Goal: Transaction & Acquisition: Purchase product/service

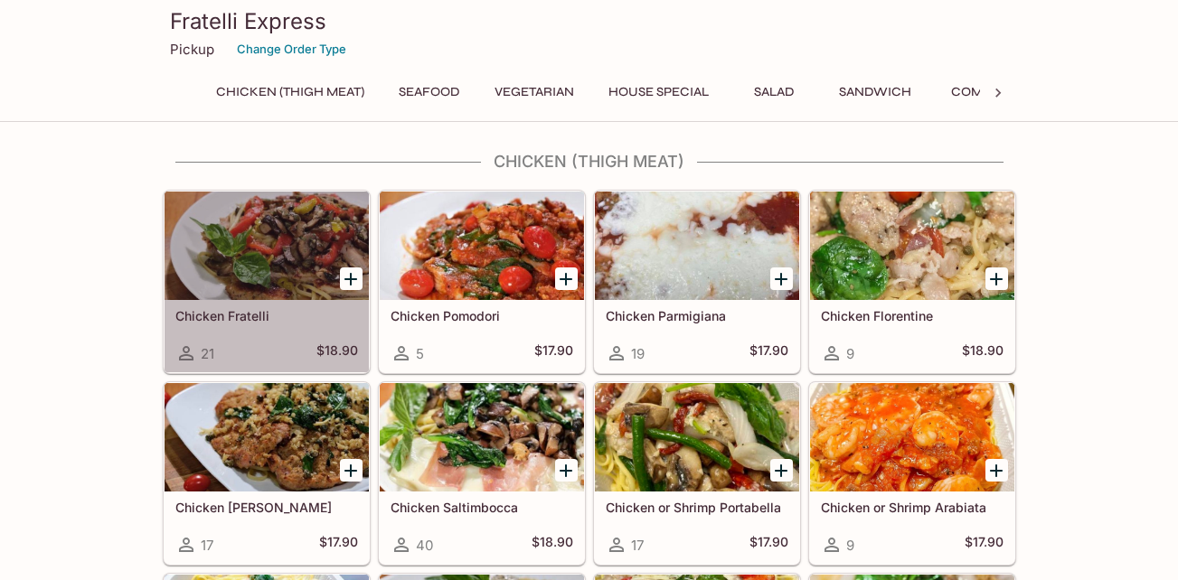
click at [260, 240] on div at bounding box center [267, 246] width 204 height 108
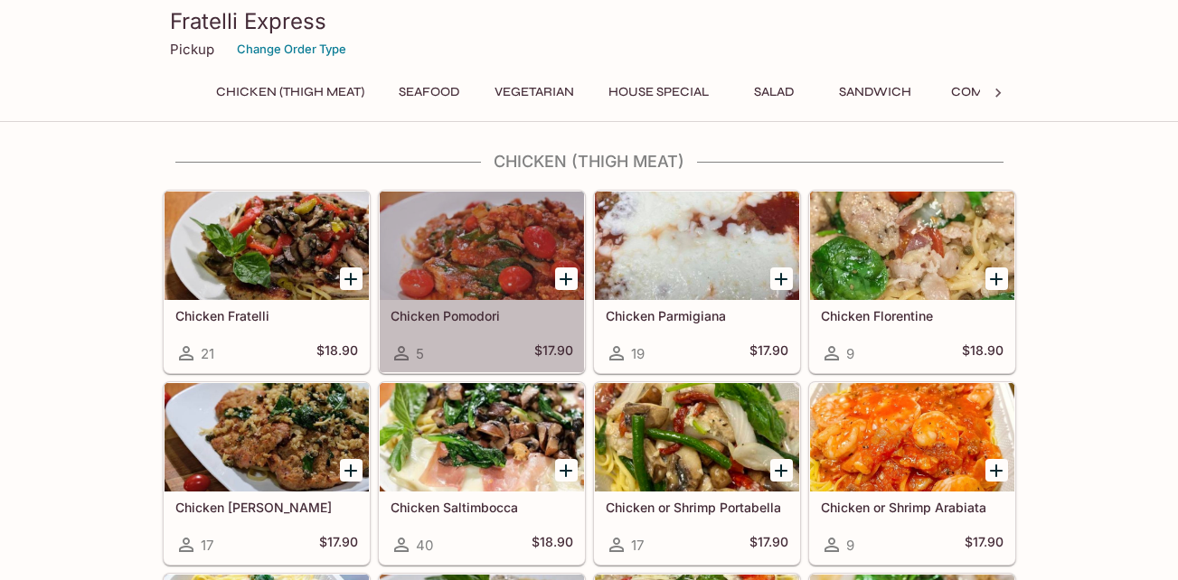
click at [523, 270] on div at bounding box center [482, 246] width 204 height 108
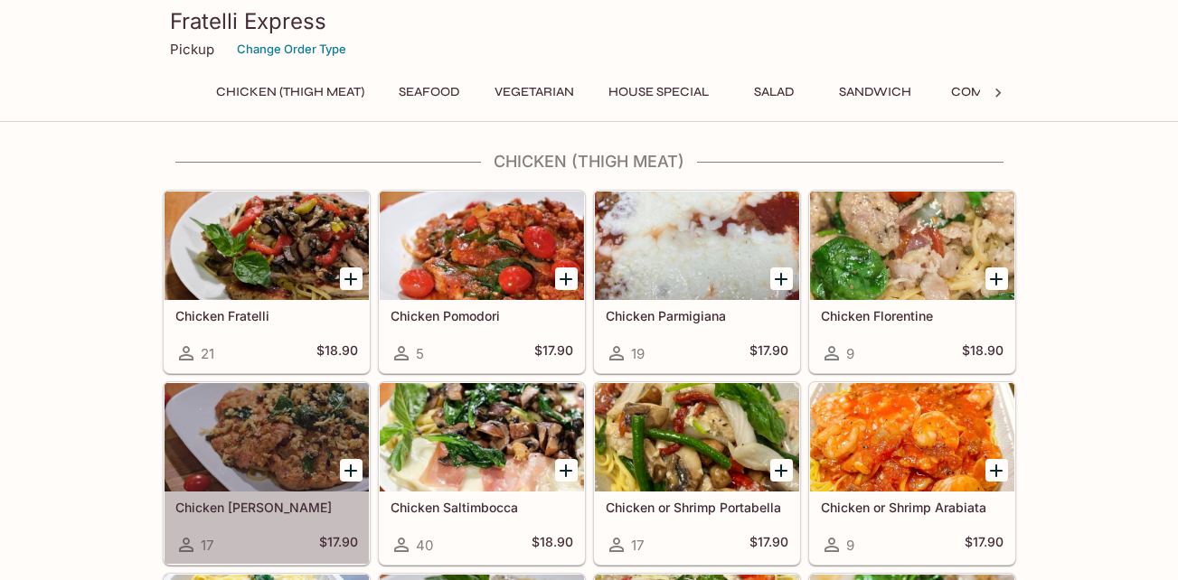
click at [287, 465] on div at bounding box center [267, 437] width 204 height 108
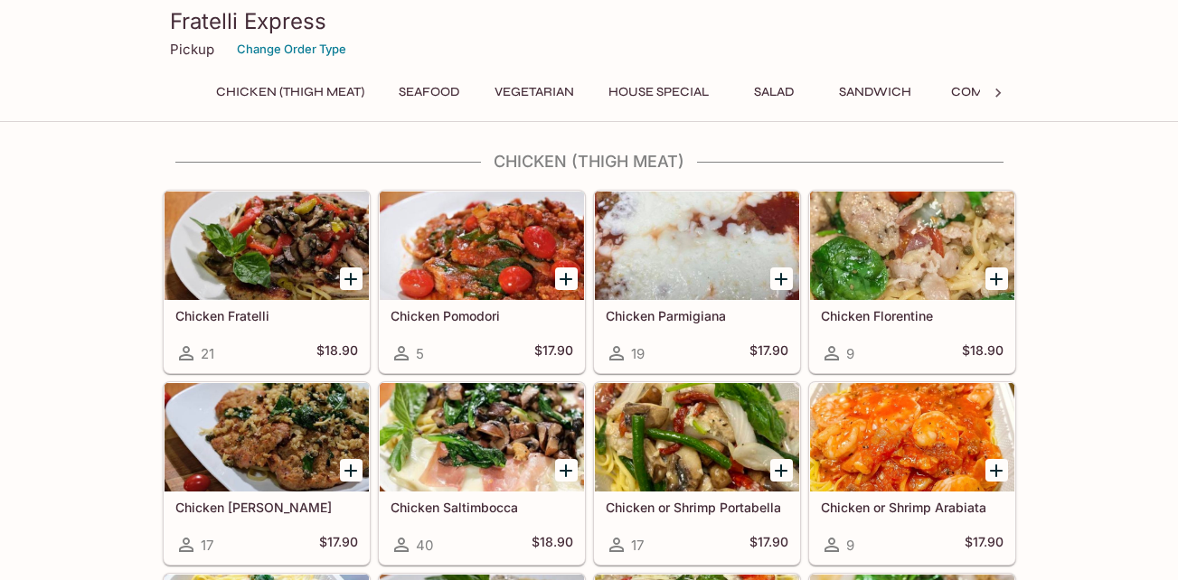
click at [624, 467] on div at bounding box center [697, 437] width 204 height 108
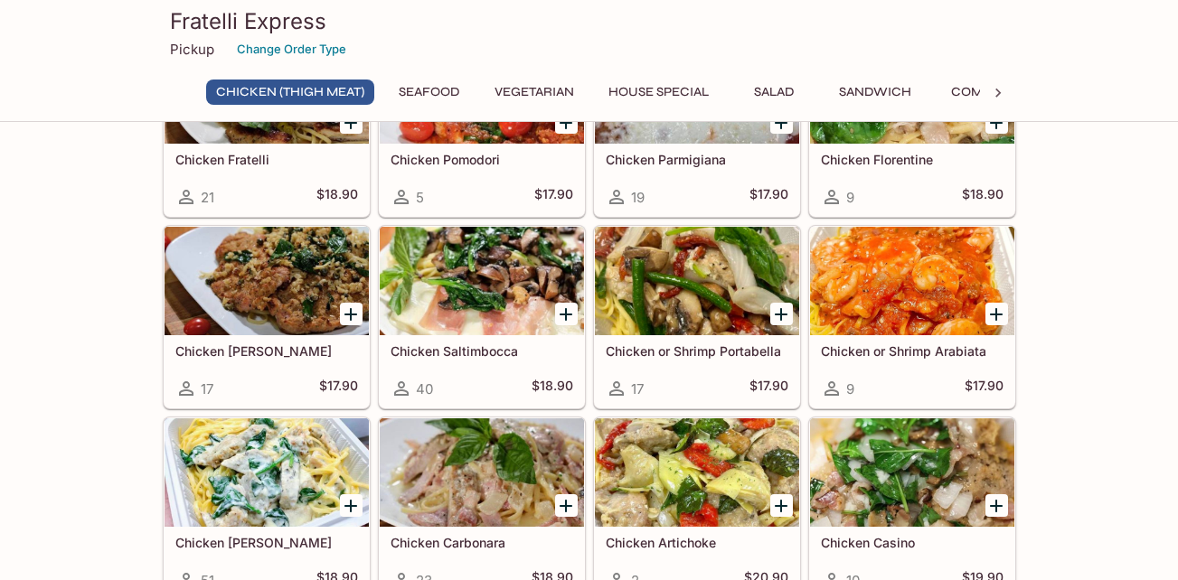
scroll to position [181, 0]
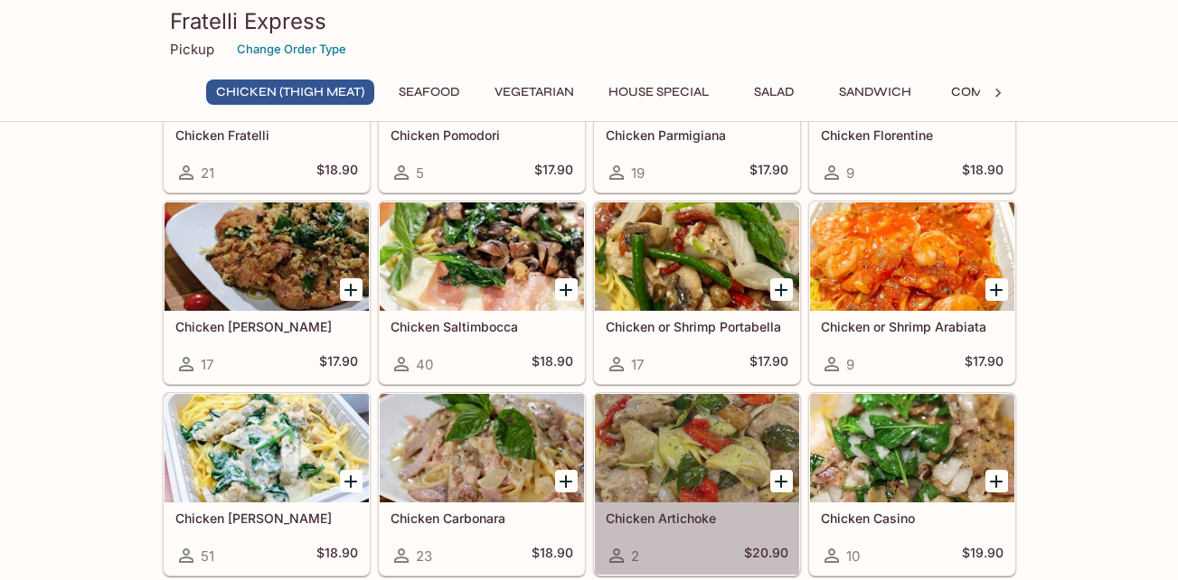
click at [705, 474] on div at bounding box center [697, 448] width 204 height 108
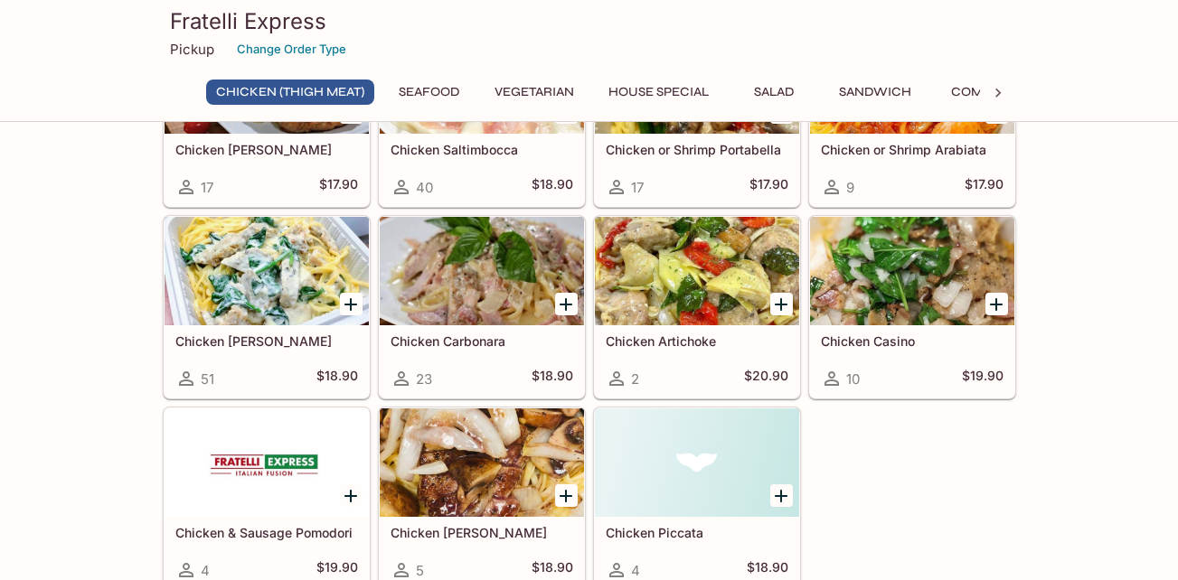
scroll to position [362, 0]
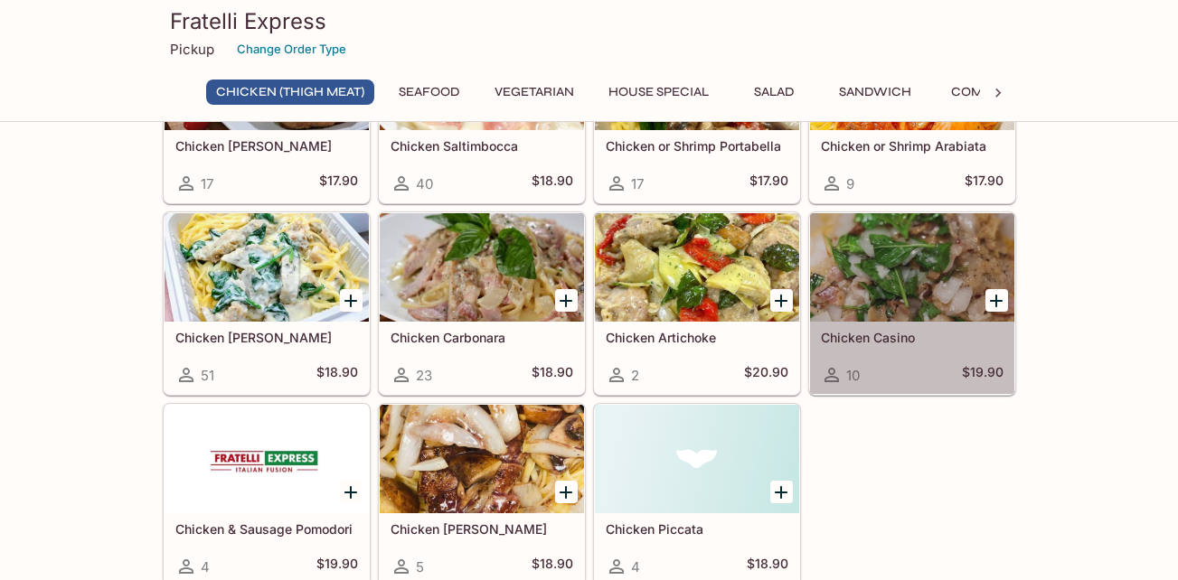
click at [966, 281] on div at bounding box center [912, 267] width 204 height 108
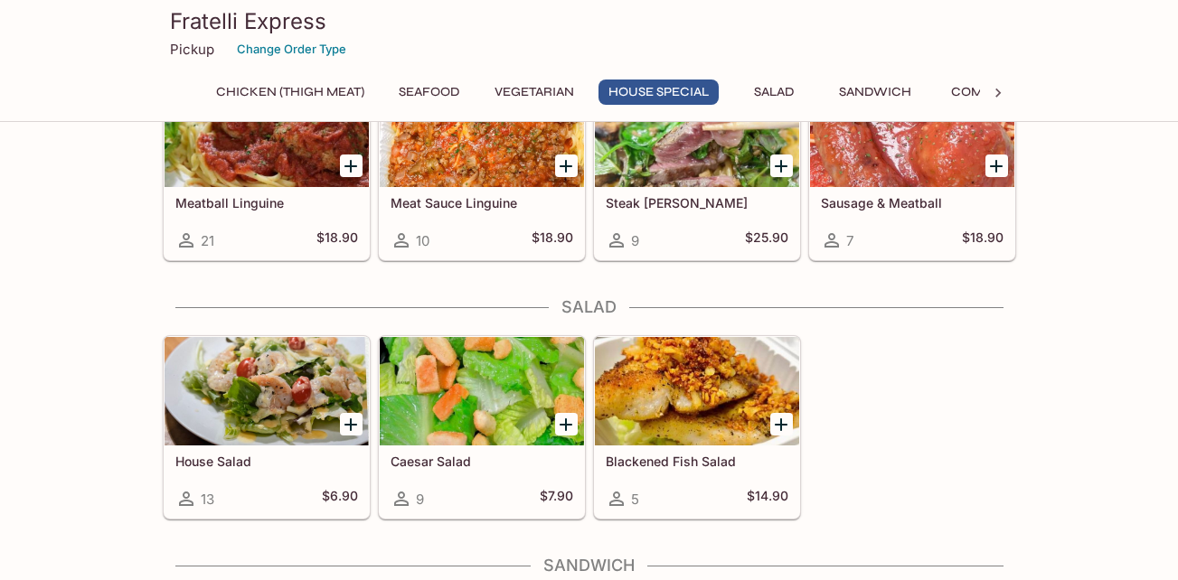
scroll to position [2260, 0]
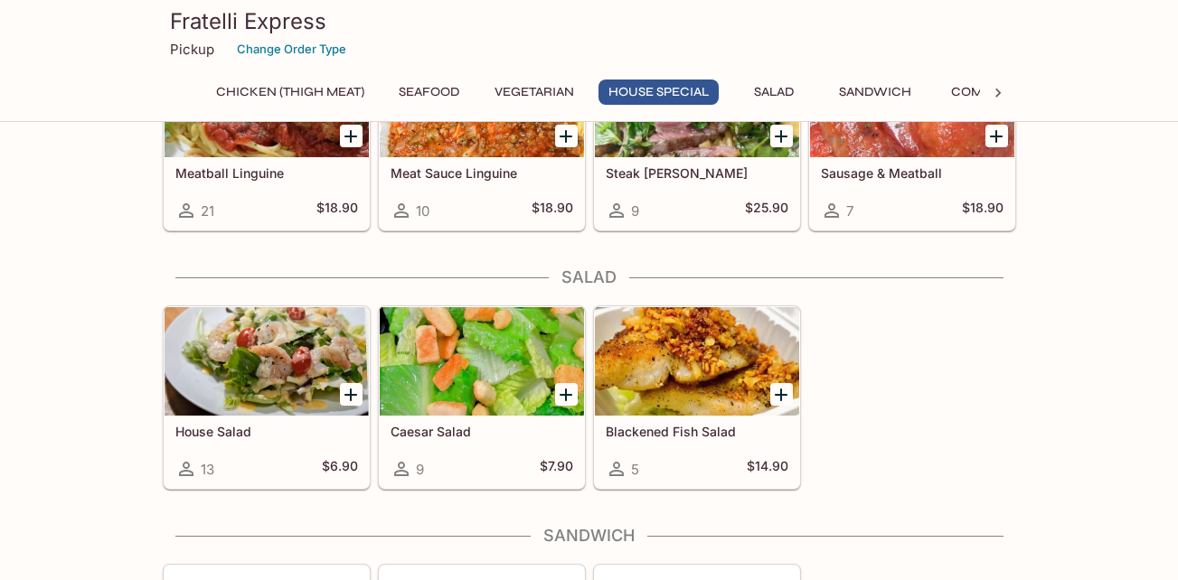
click at [693, 391] on div at bounding box center [697, 361] width 204 height 108
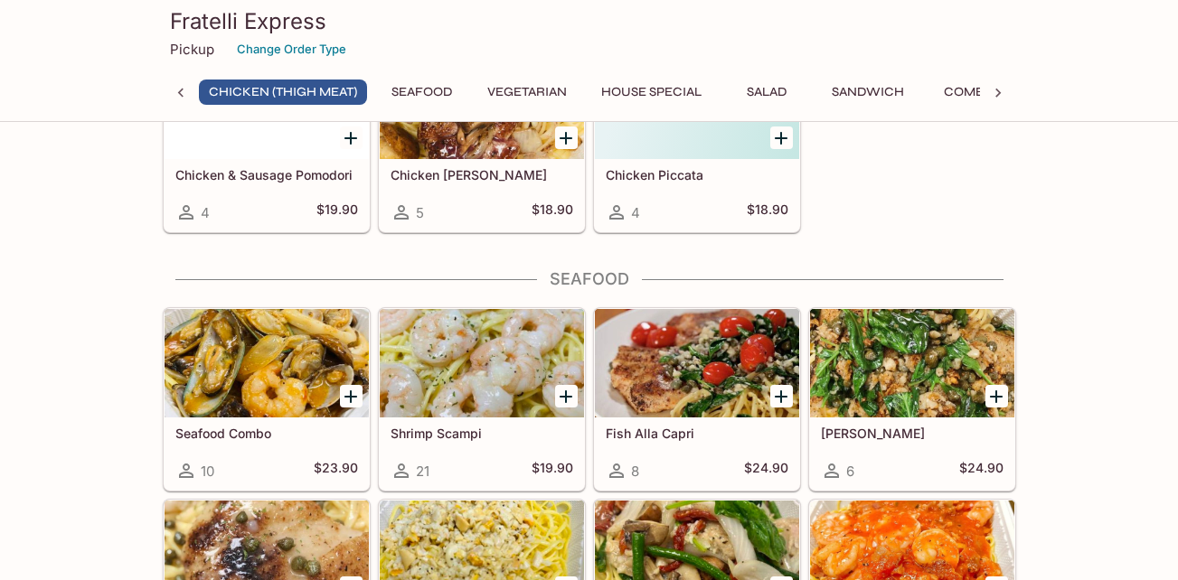
scroll to position [723, 0]
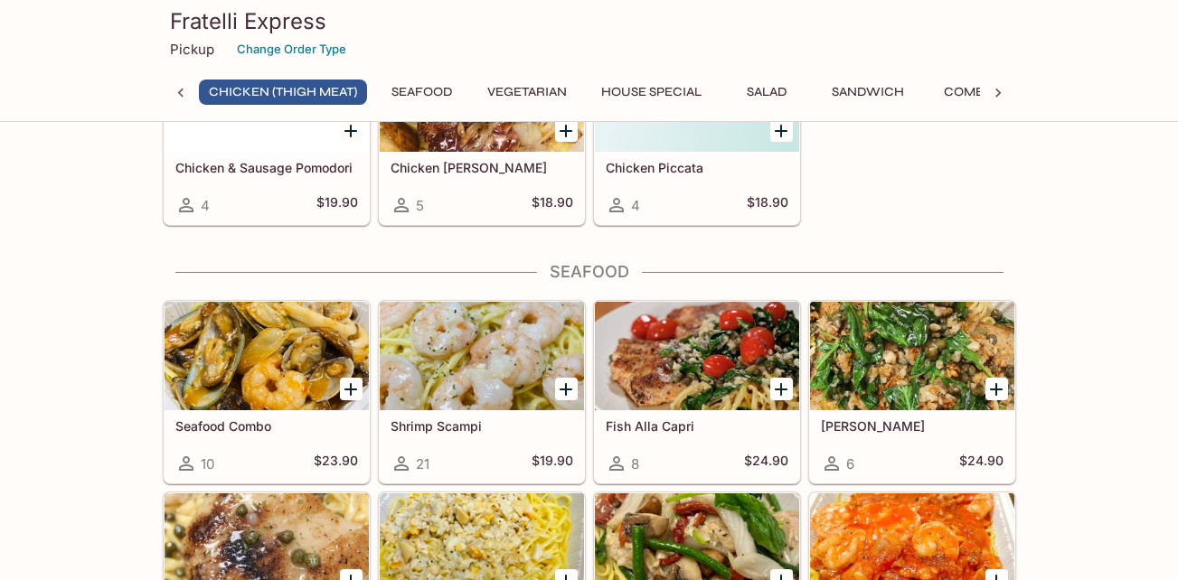
click at [703, 387] on div at bounding box center [697, 356] width 204 height 108
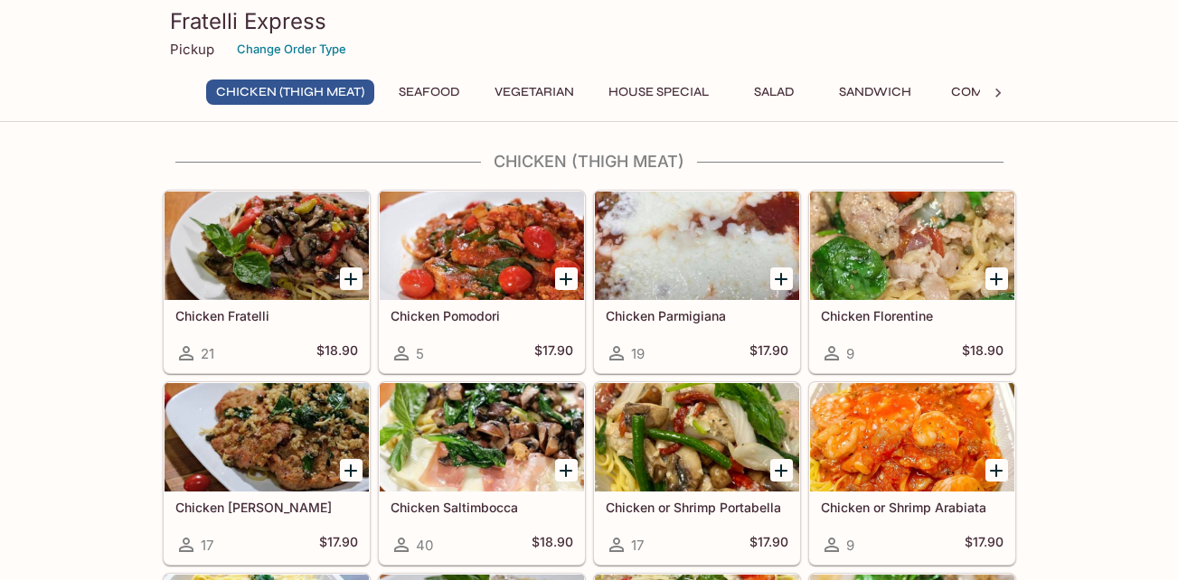
click at [701, 250] on div at bounding box center [697, 246] width 204 height 108
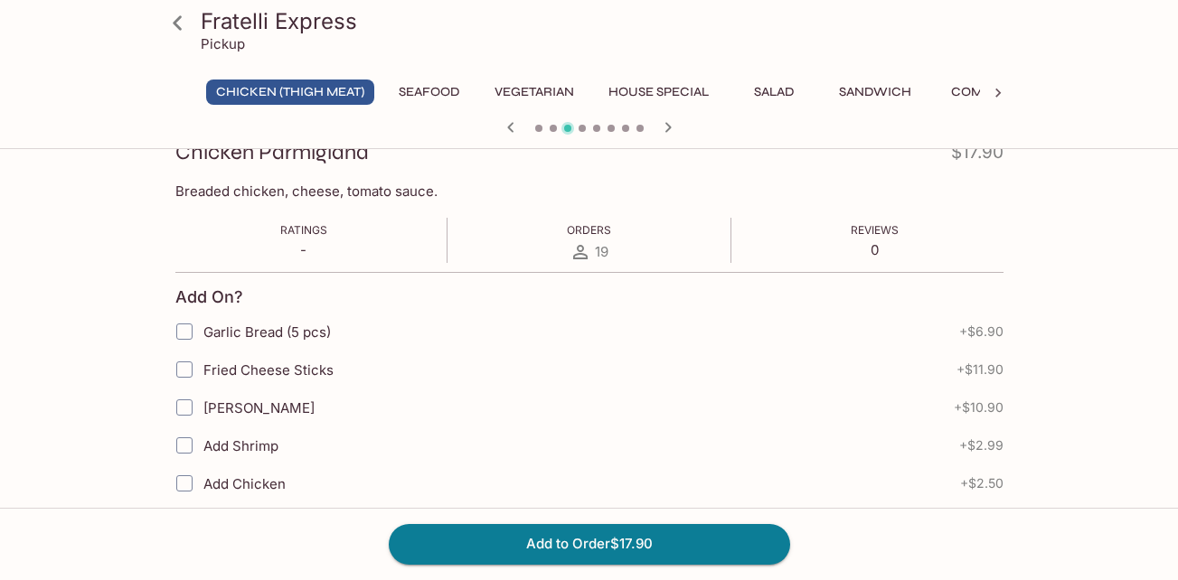
scroll to position [271, 0]
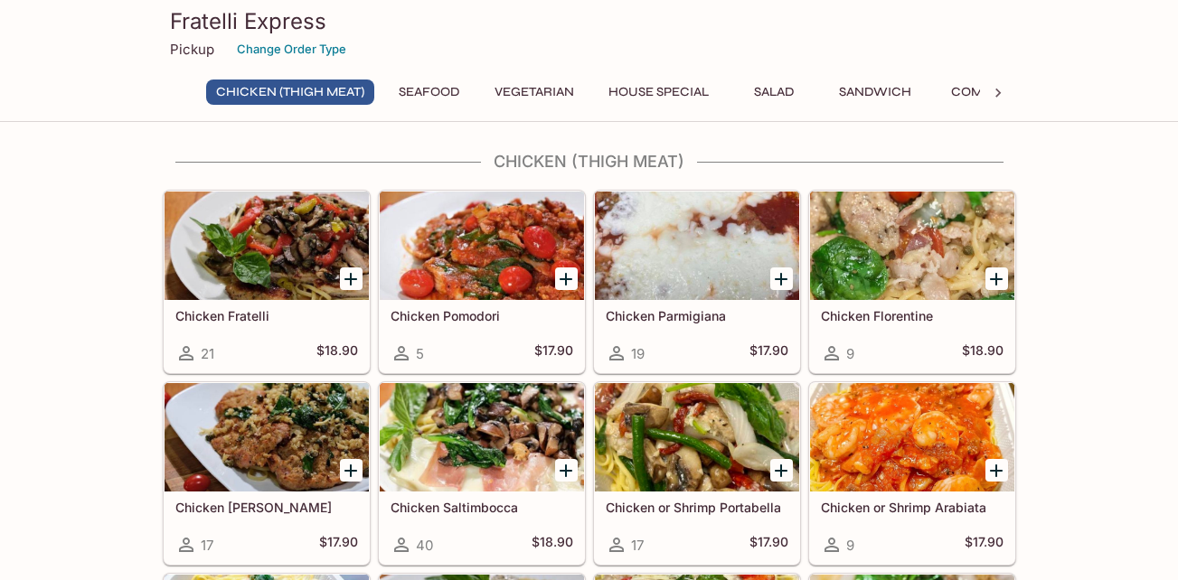
click at [316, 265] on div at bounding box center [267, 246] width 204 height 108
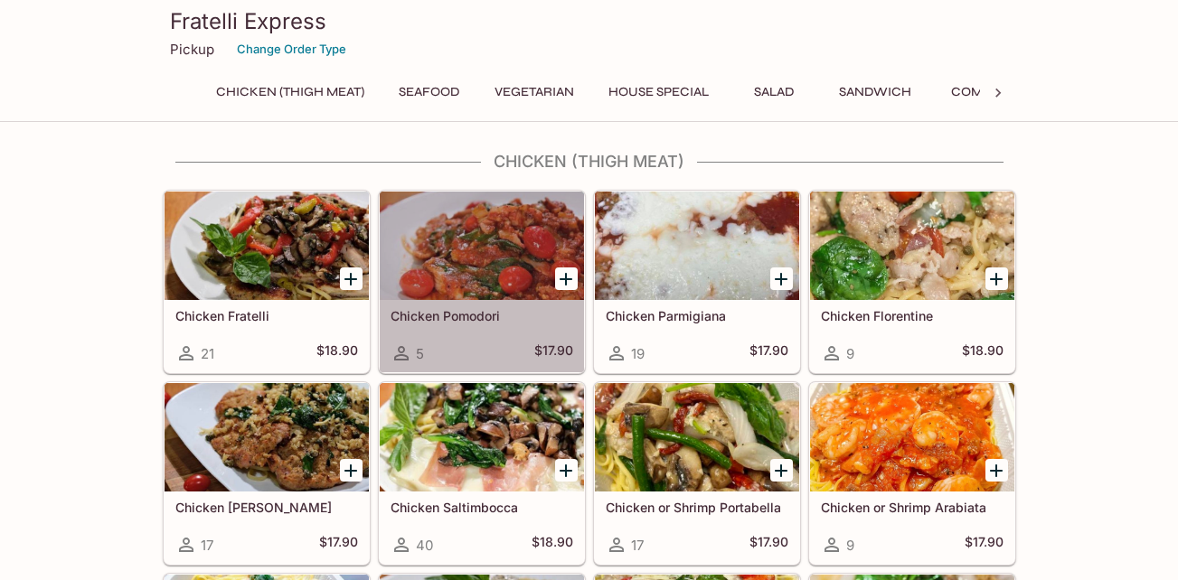
click at [493, 223] on div at bounding box center [482, 246] width 204 height 108
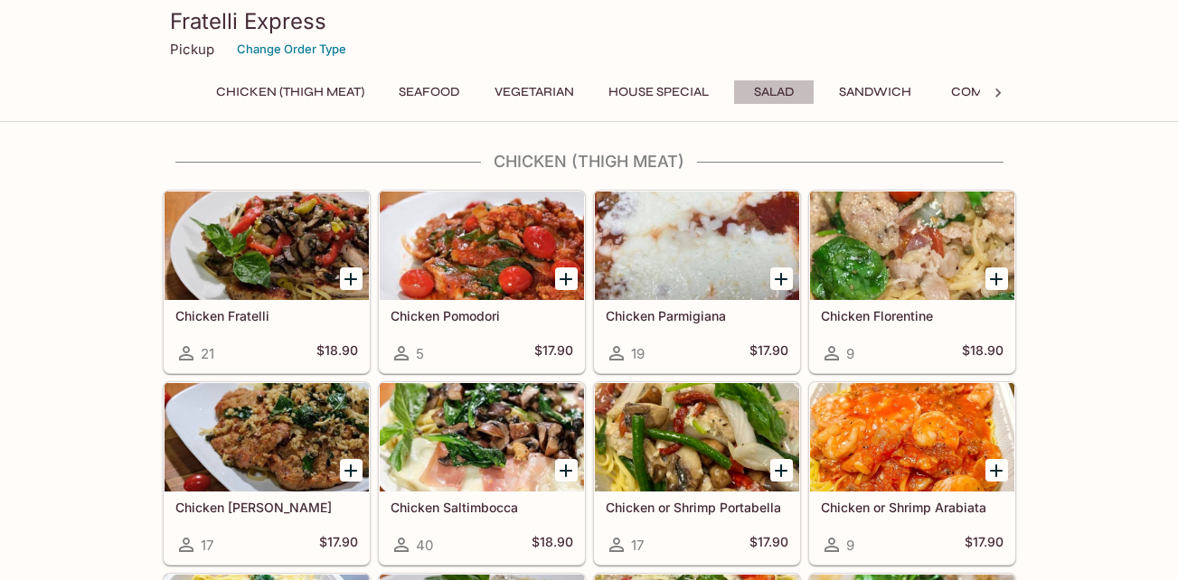
click at [767, 94] on button "Salad" at bounding box center [773, 92] width 81 height 25
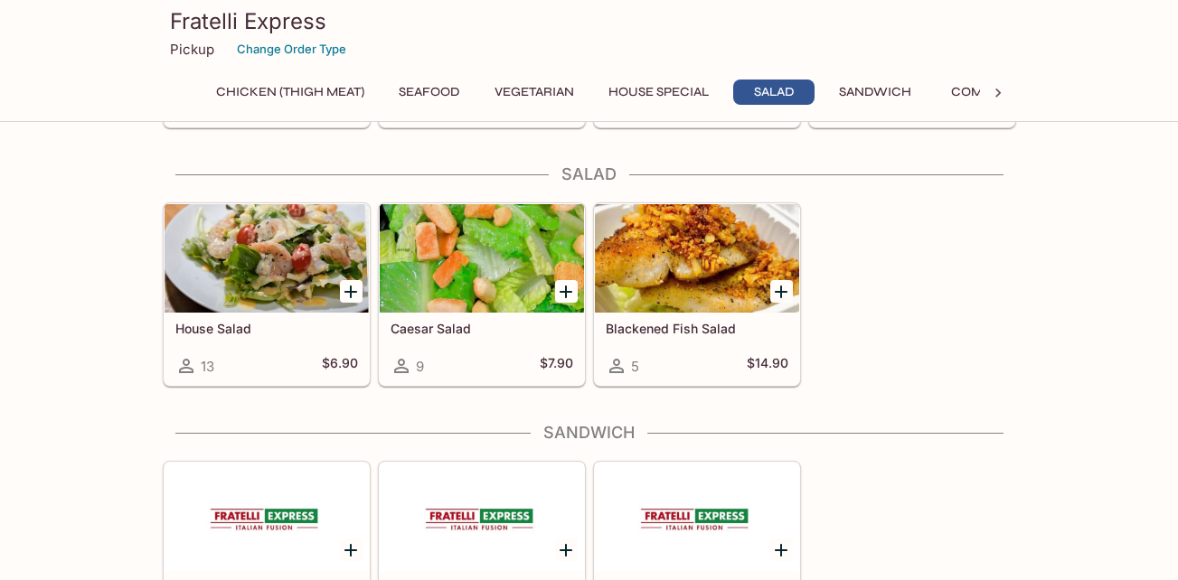
scroll to position [2374, 0]
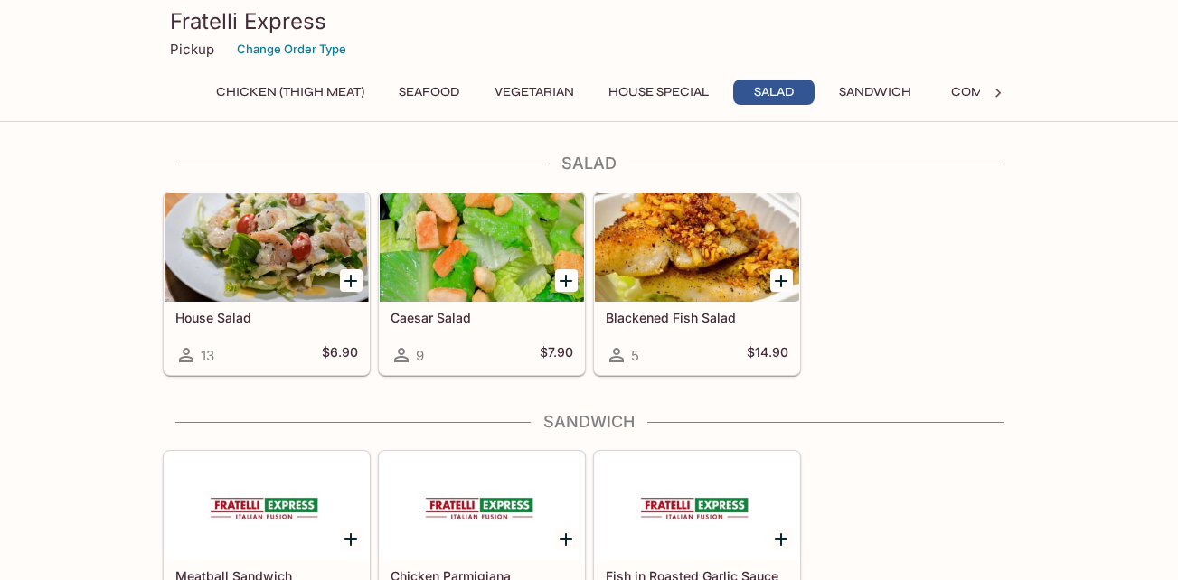
click at [312, 264] on div at bounding box center [267, 247] width 204 height 108
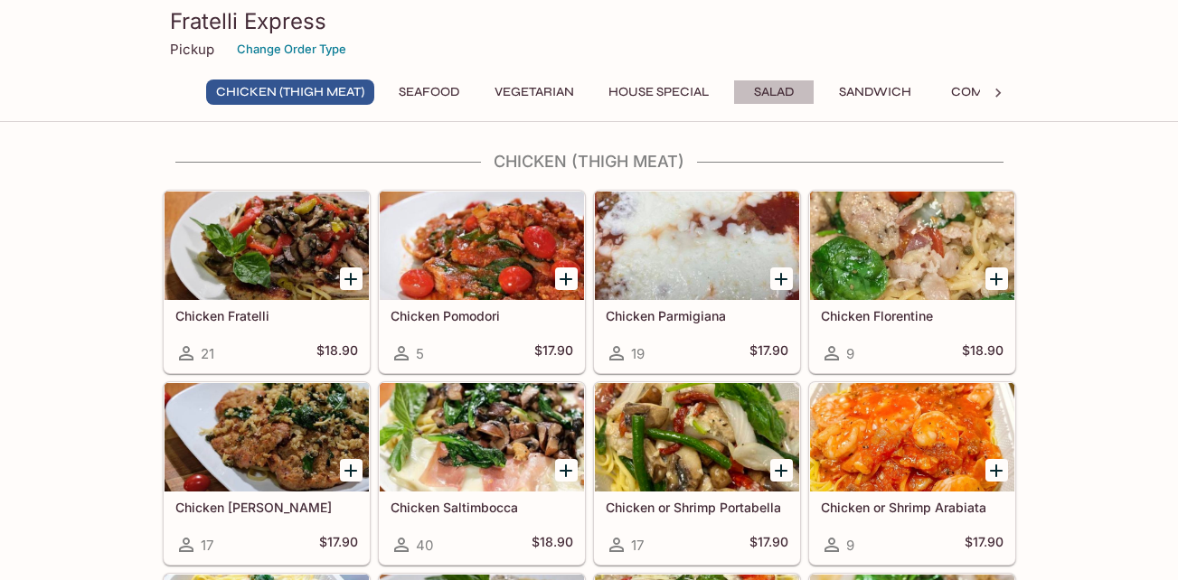
click at [782, 83] on button "Salad" at bounding box center [773, 92] width 81 height 25
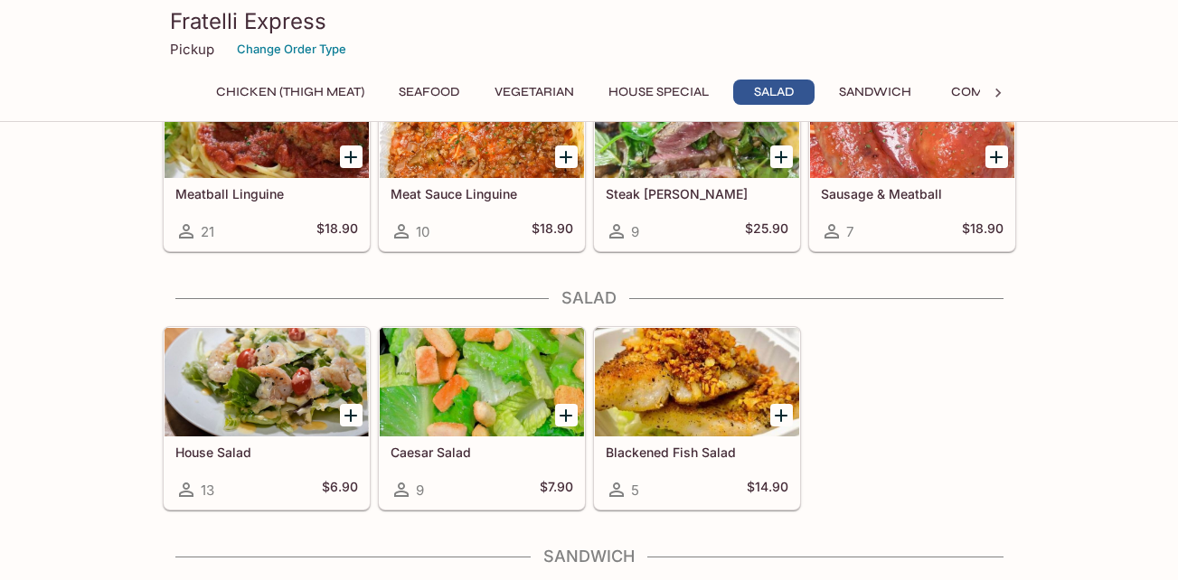
scroll to position [2374, 0]
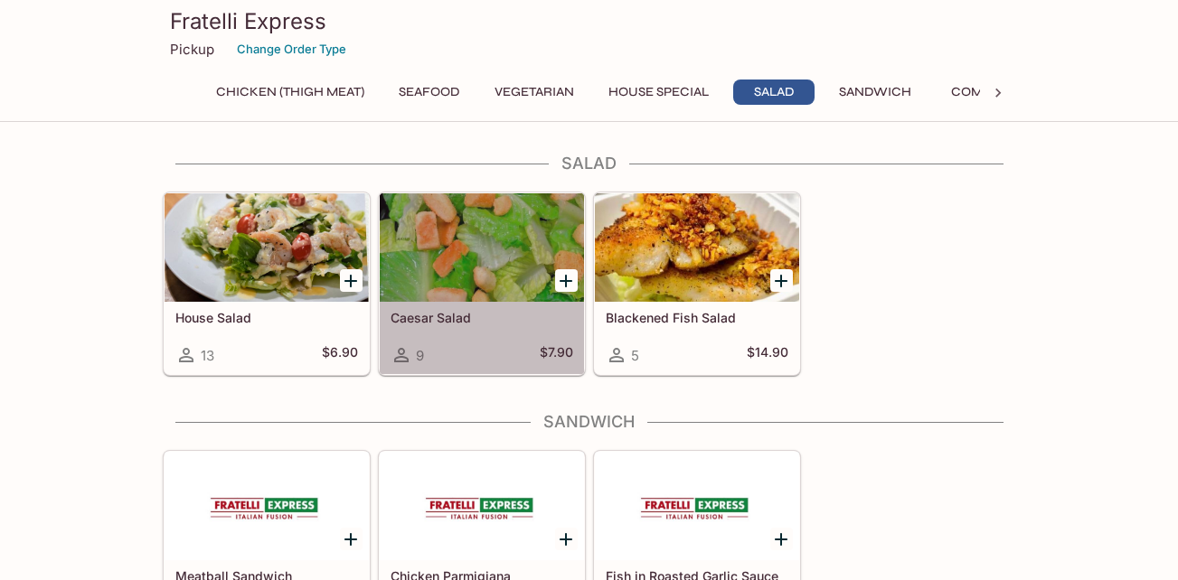
click at [448, 316] on h5 "Caesar Salad" at bounding box center [482, 317] width 183 height 15
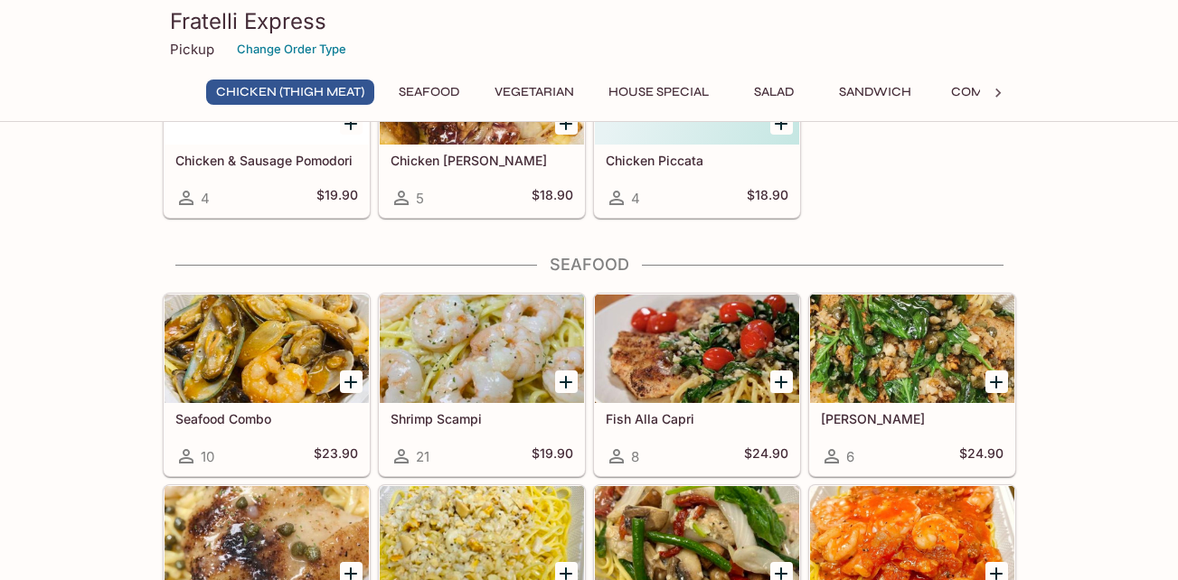
scroll to position [640, 0]
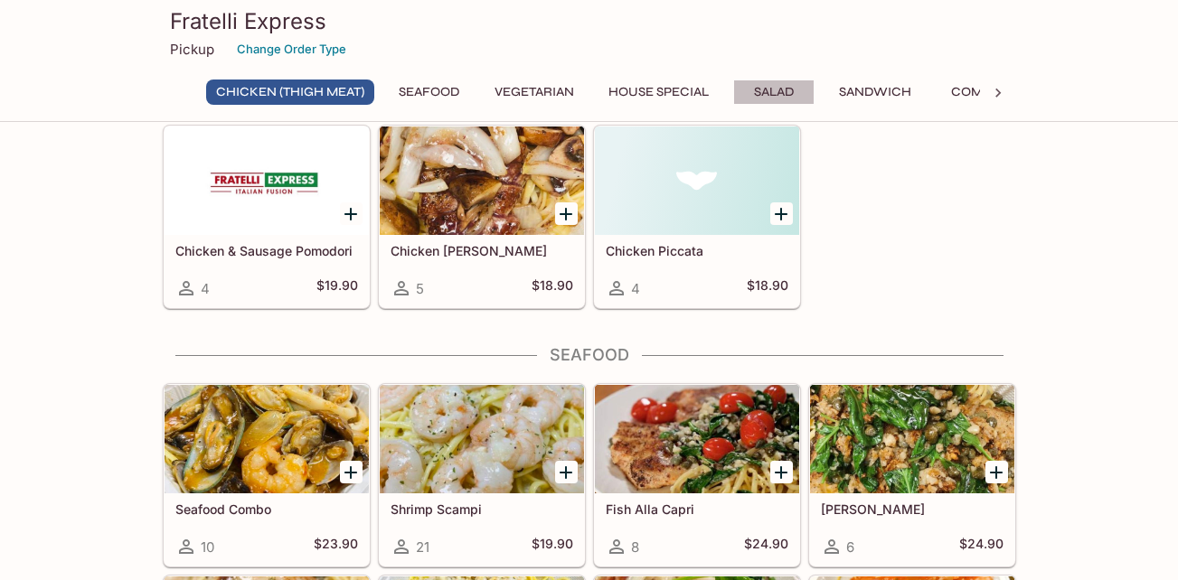
click at [784, 87] on button "Salad" at bounding box center [773, 92] width 81 height 25
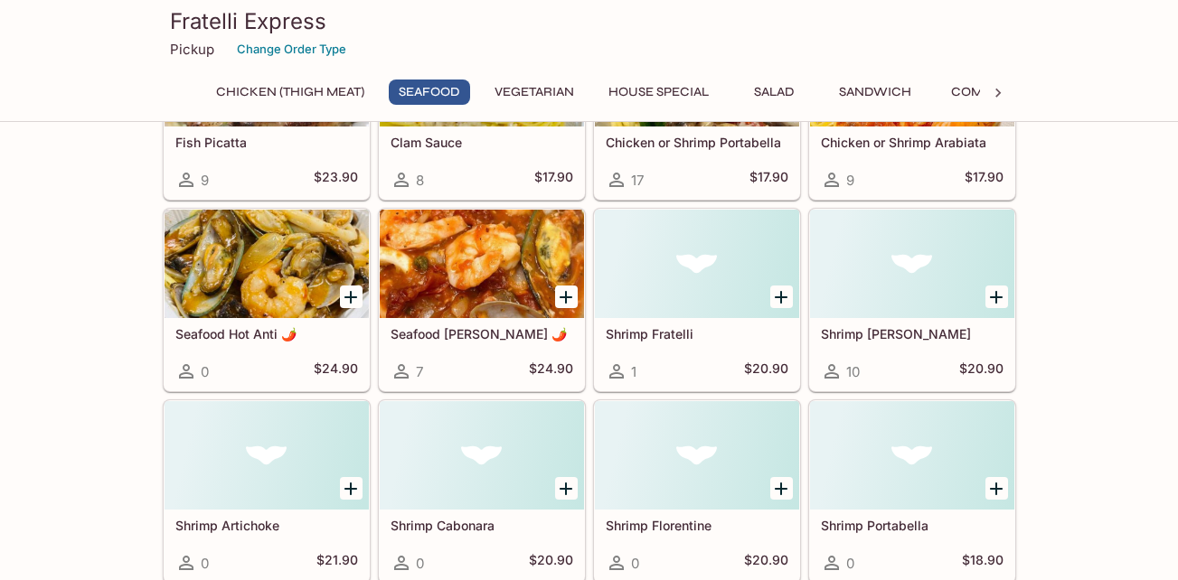
scroll to position [837, 0]
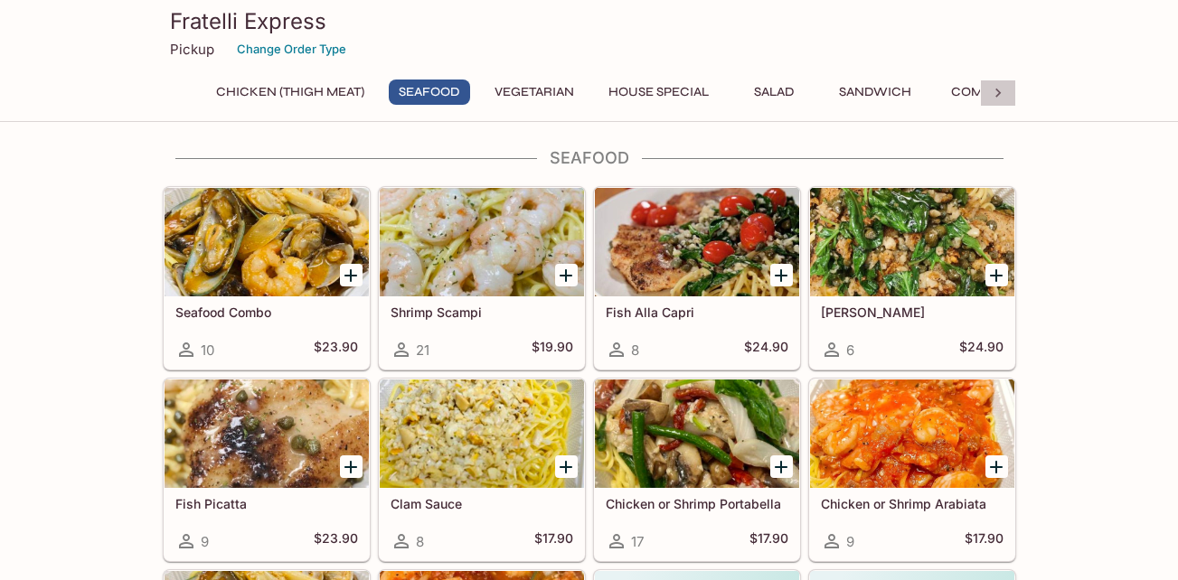
click at [999, 89] on icon at bounding box center [998, 93] width 18 height 18
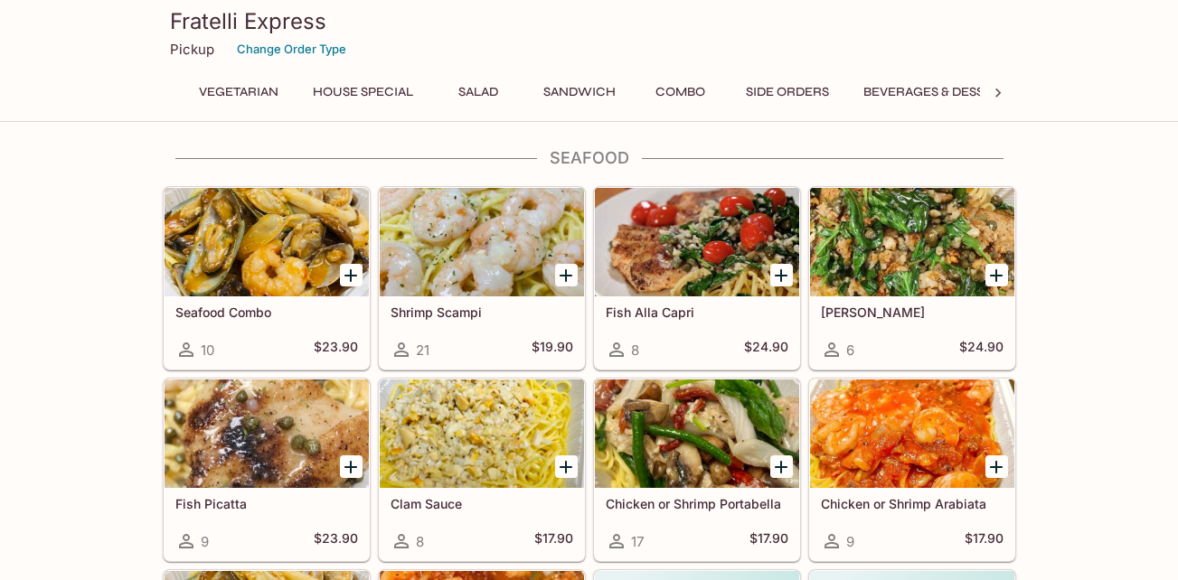
scroll to position [0, 340]
click at [752, 85] on button "Side Orders" at bounding box center [749, 92] width 103 height 25
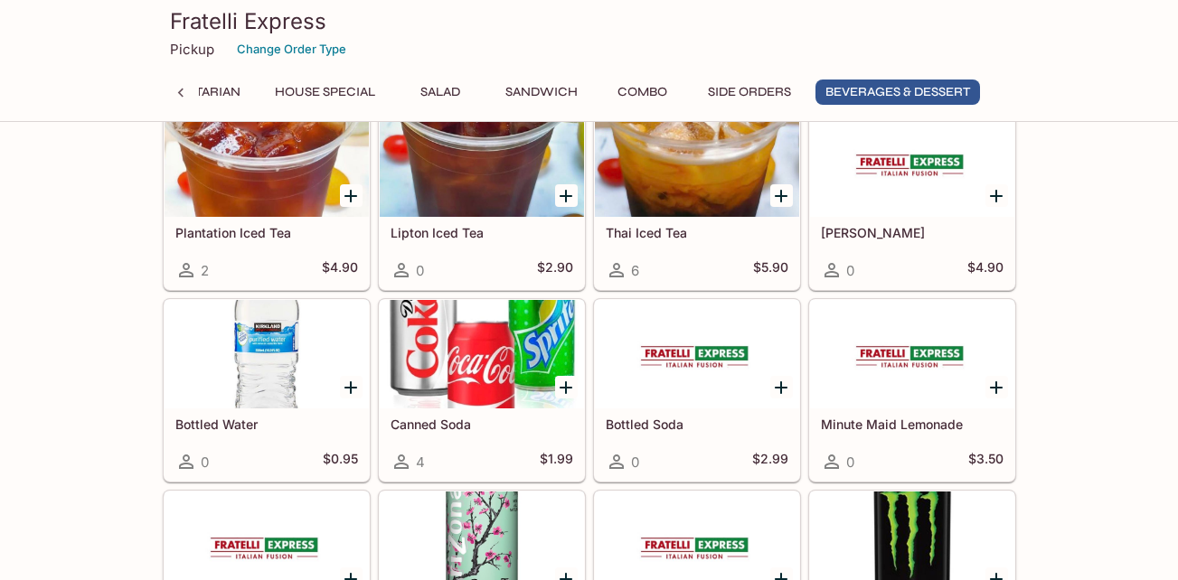
scroll to position [4162, 0]
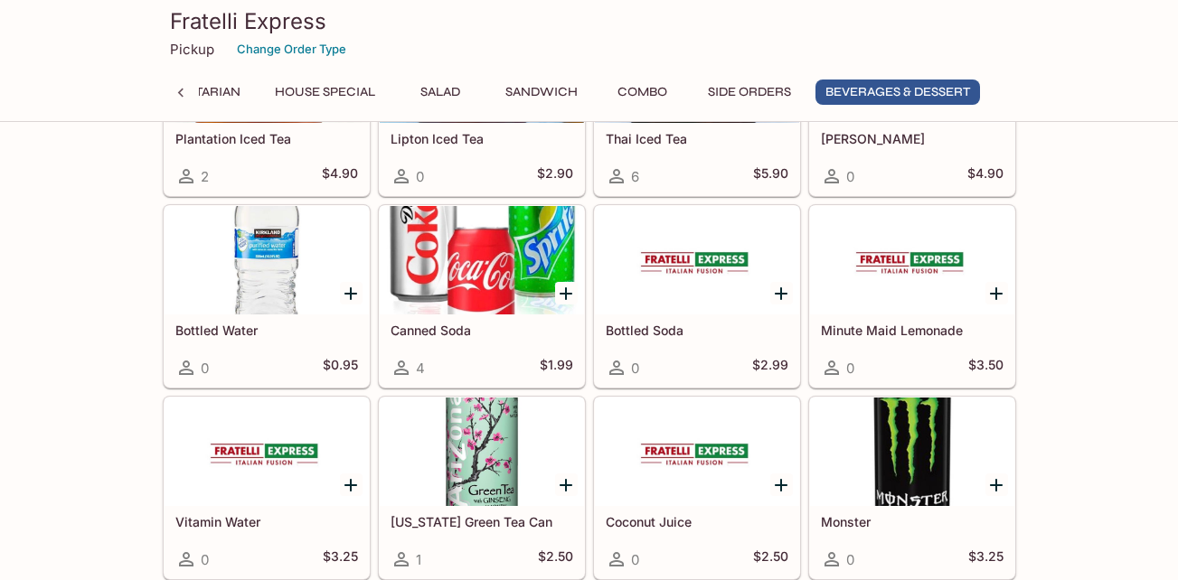
drag, startPoint x: 272, startPoint y: 130, endPoint x: 286, endPoint y: 121, distance: 16.3
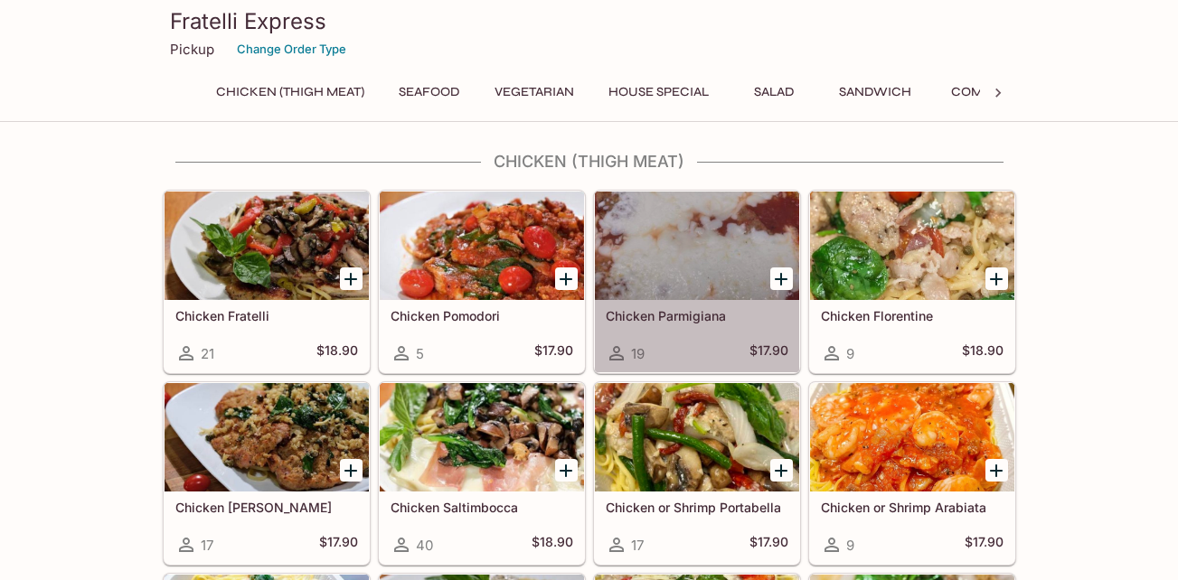
click at [662, 267] on div at bounding box center [697, 246] width 204 height 108
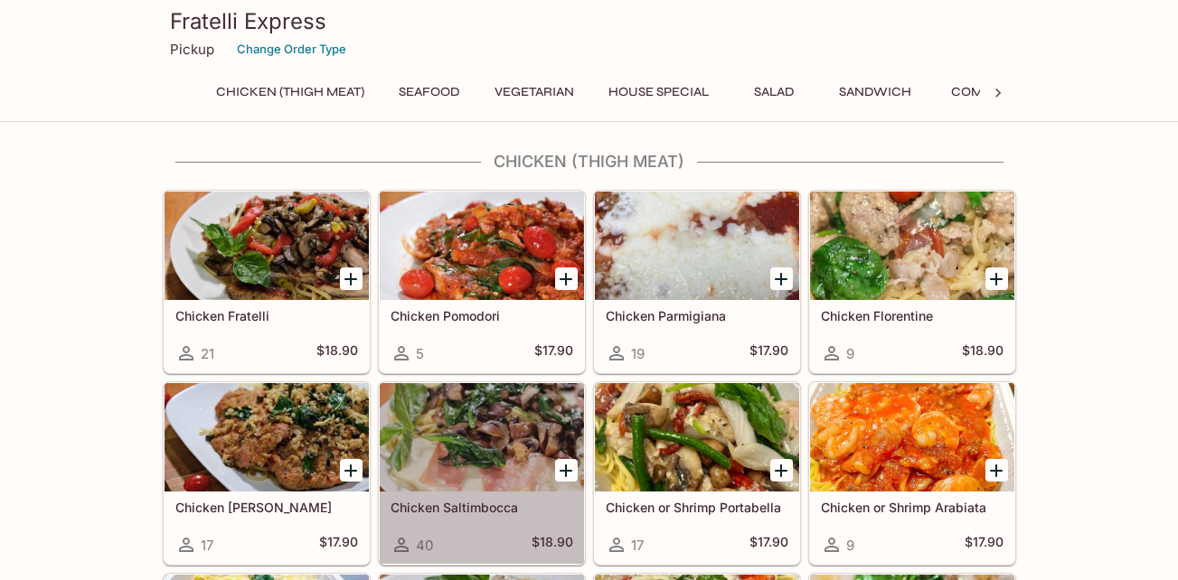
click at [520, 454] on div at bounding box center [482, 437] width 204 height 108
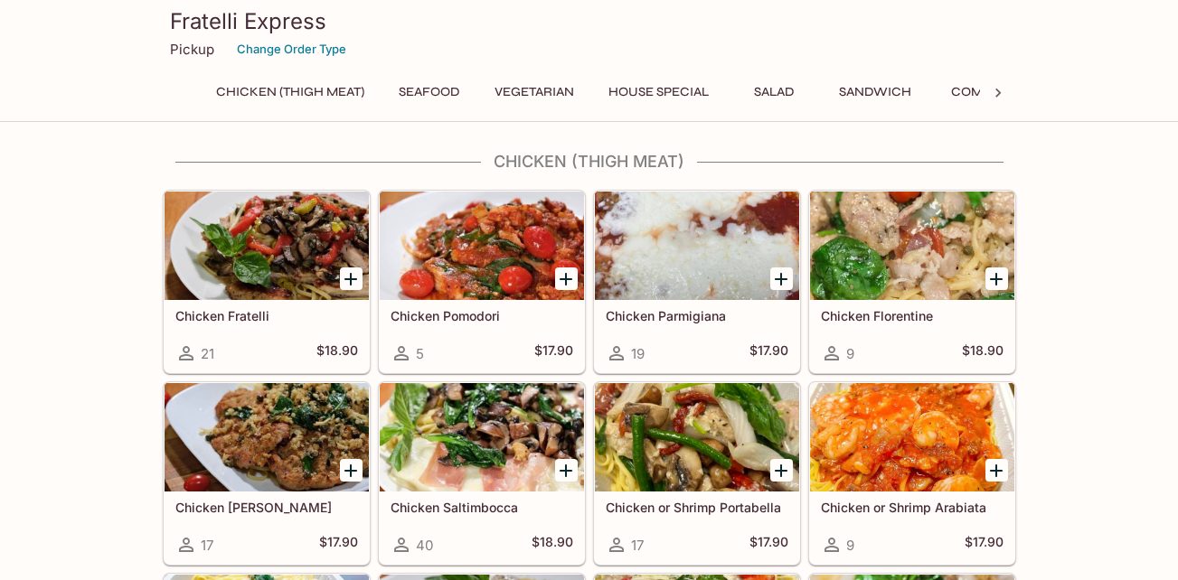
click at [297, 276] on div at bounding box center [267, 246] width 204 height 108
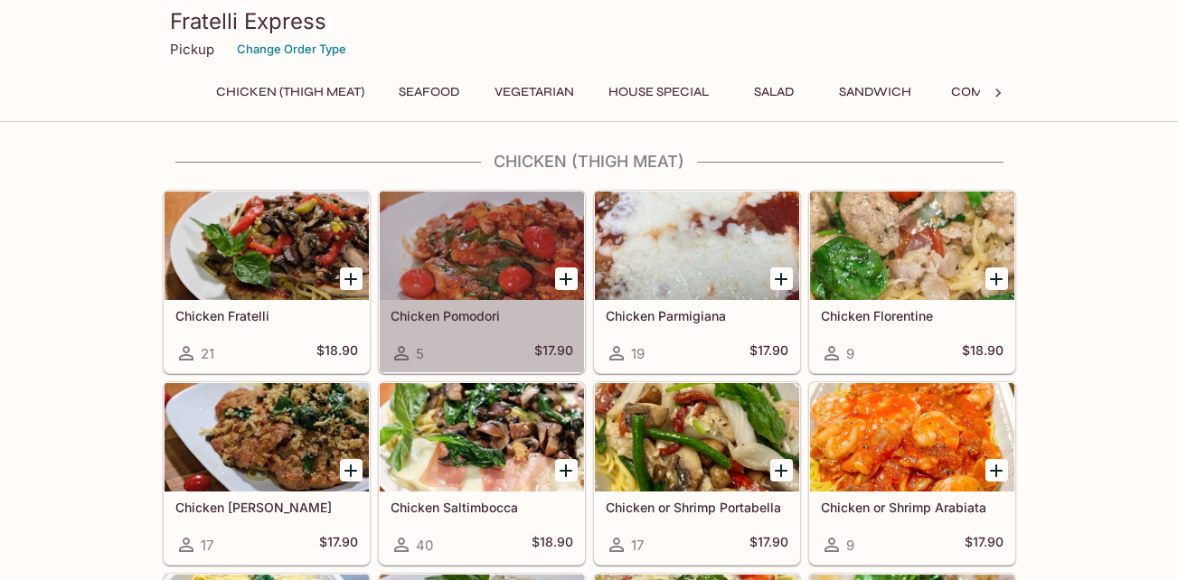
click at [425, 261] on div at bounding box center [482, 246] width 204 height 108
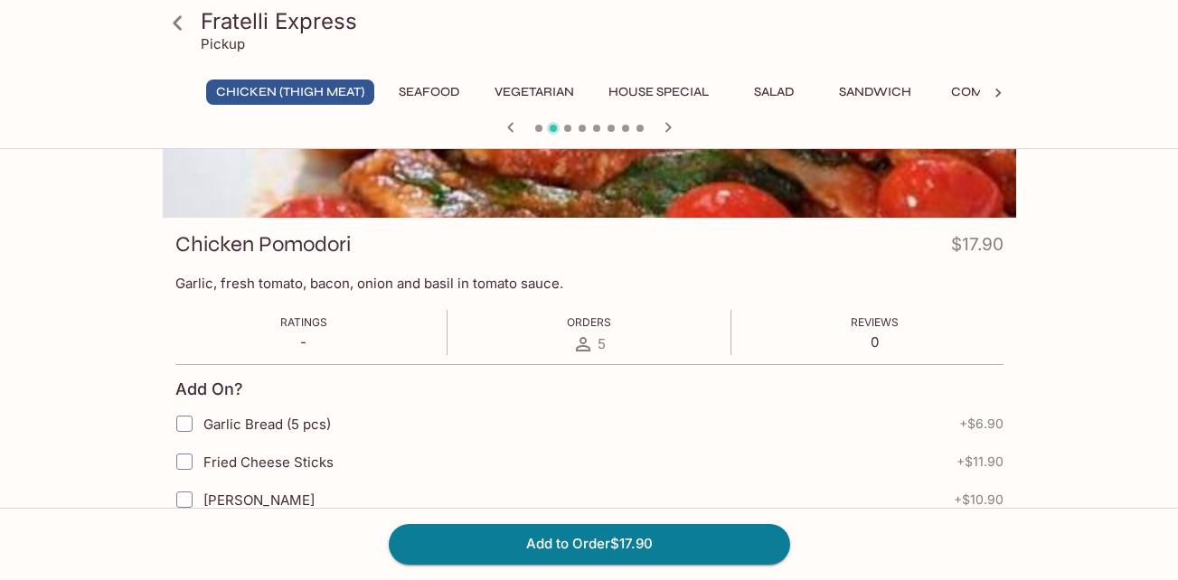
scroll to position [90, 0]
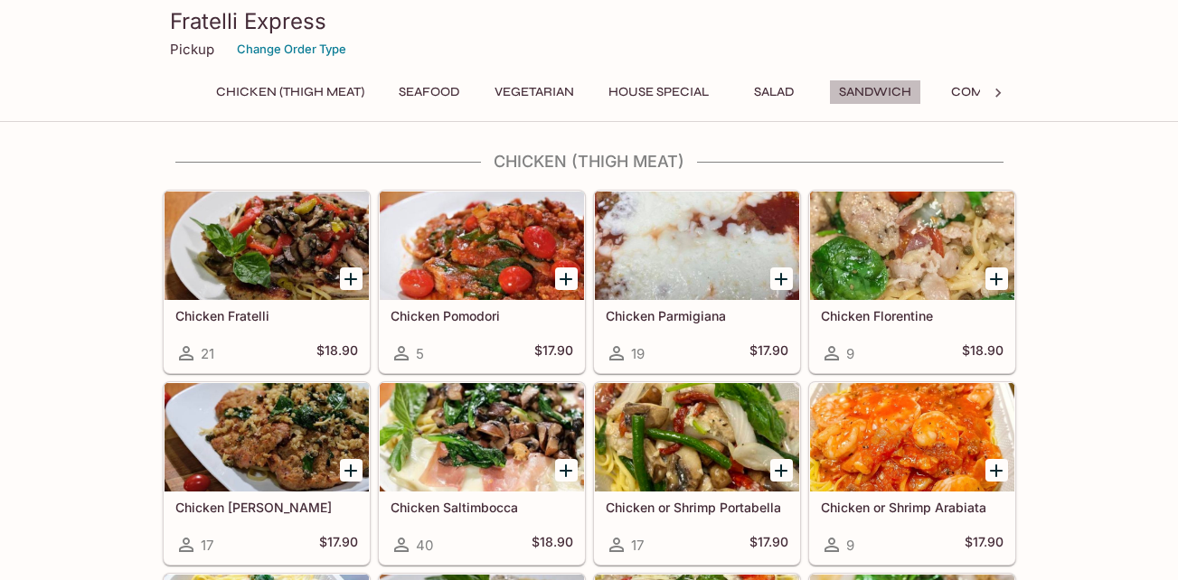
click at [860, 88] on button "Sandwich" at bounding box center [875, 92] width 92 height 25
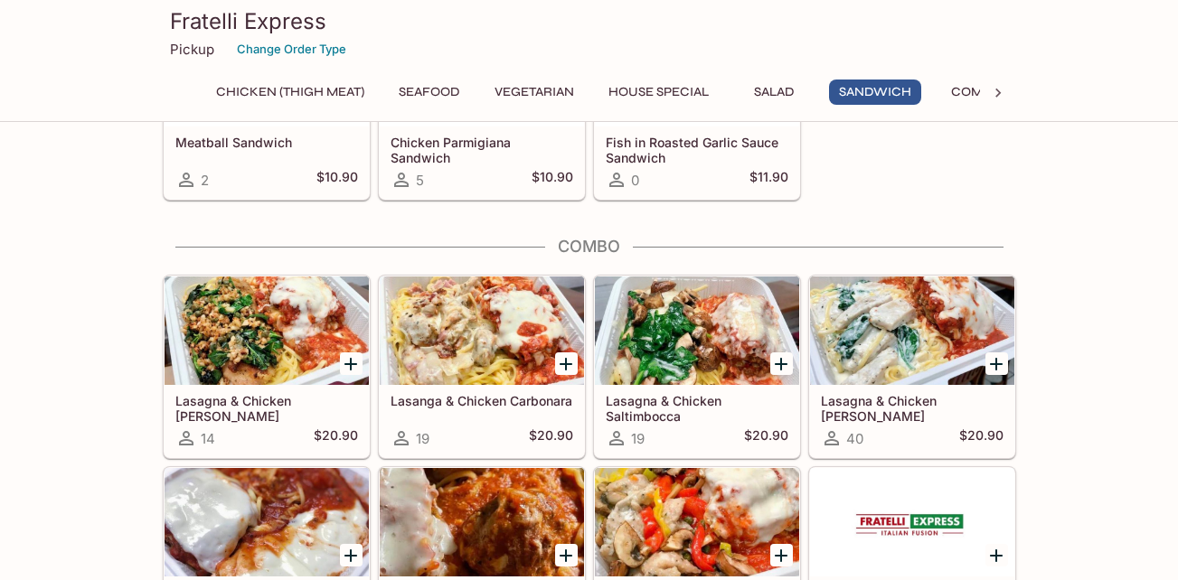
scroll to position [2813, 0]
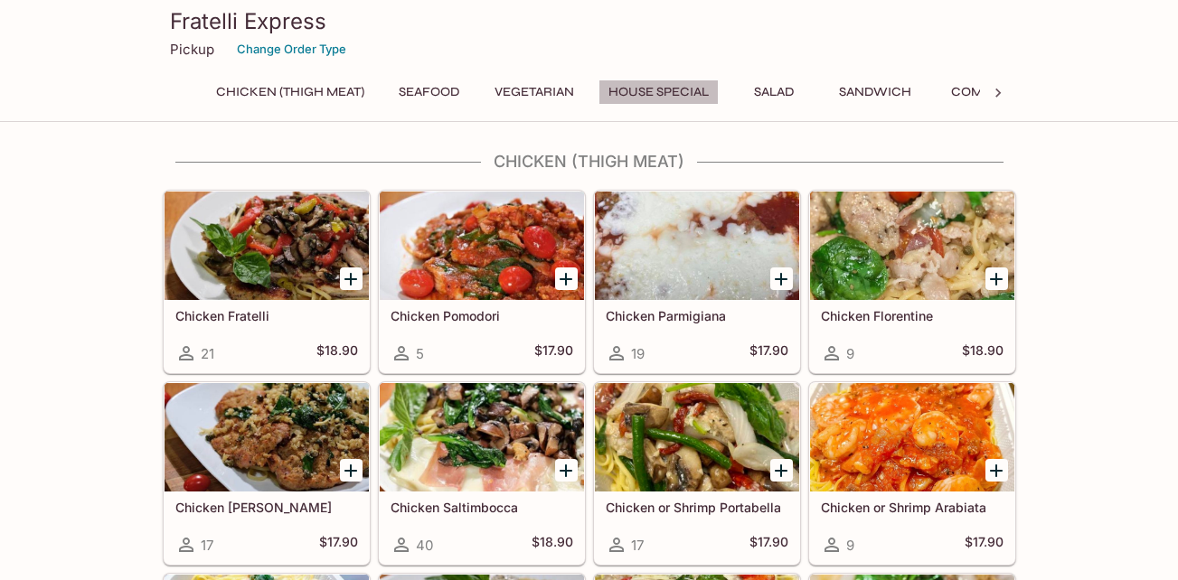
click at [637, 86] on button "House Special" at bounding box center [658, 92] width 120 height 25
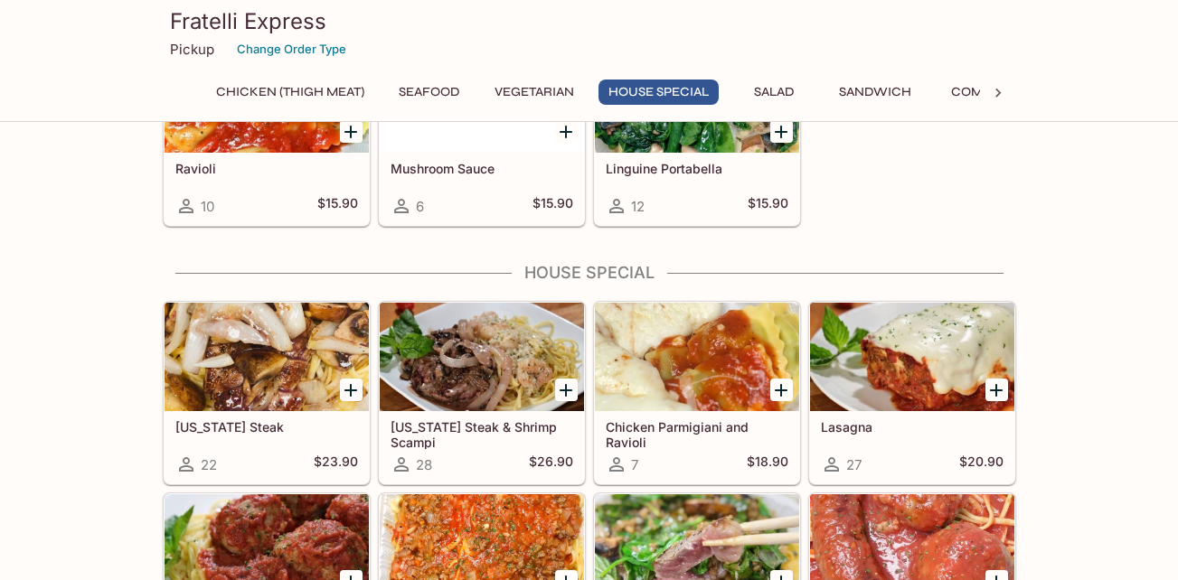
scroll to position [1924, 0]
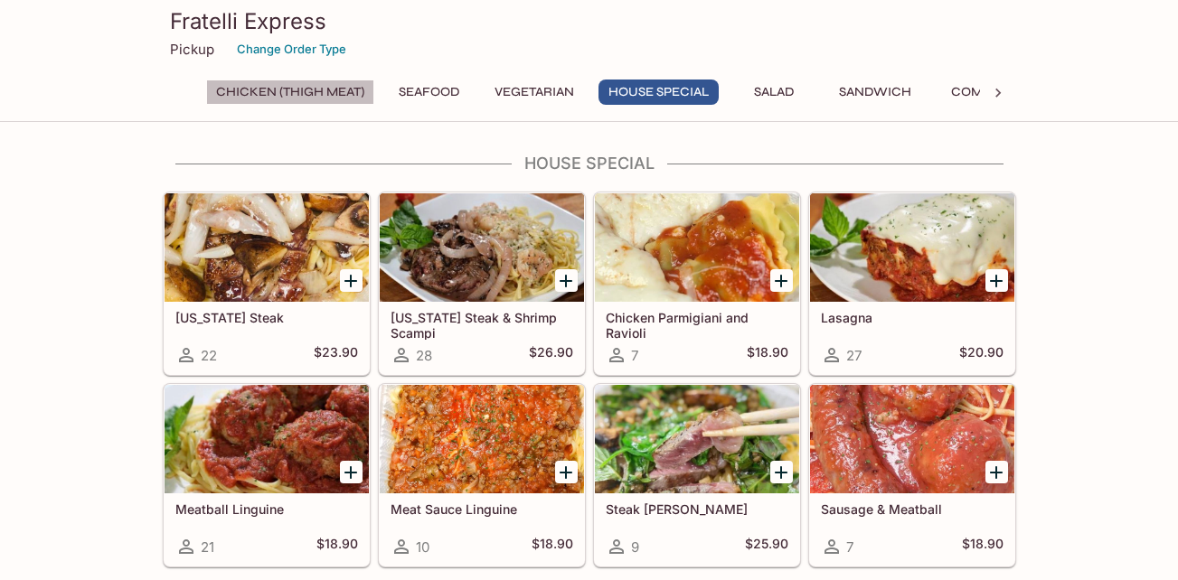
click at [328, 89] on button "Chicken (Thigh Meat)" at bounding box center [290, 92] width 168 height 25
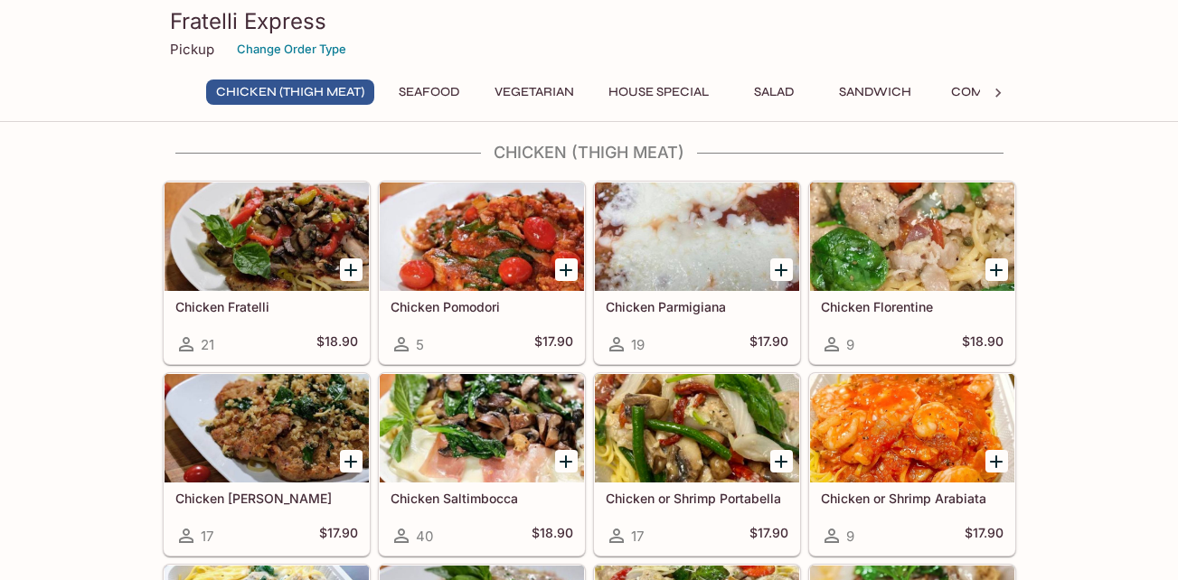
scroll to position [0, 0]
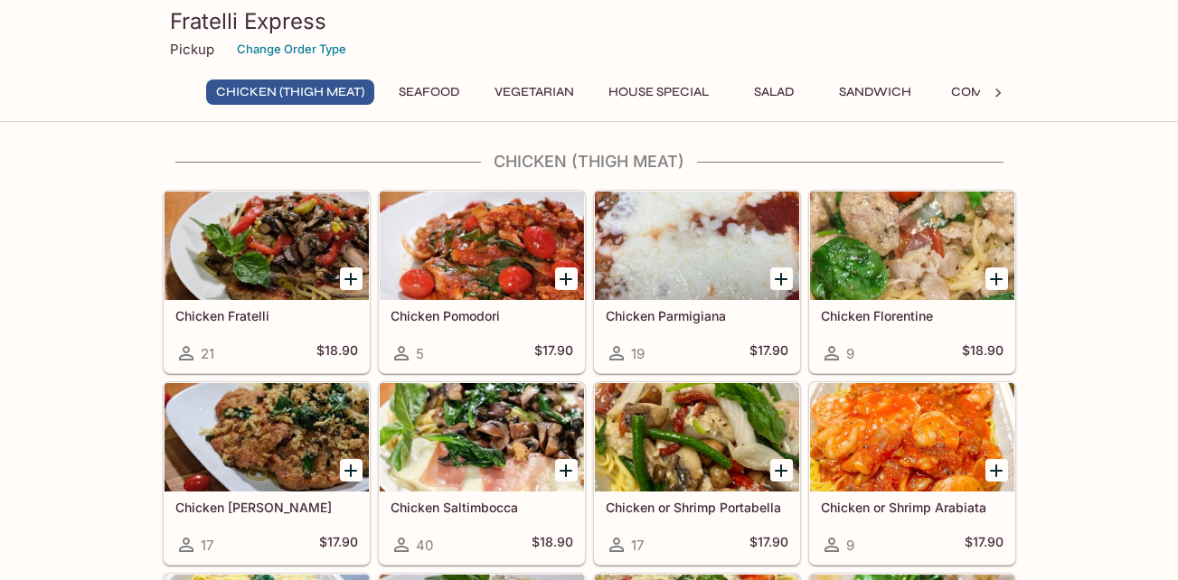
click at [218, 259] on div at bounding box center [267, 246] width 204 height 108
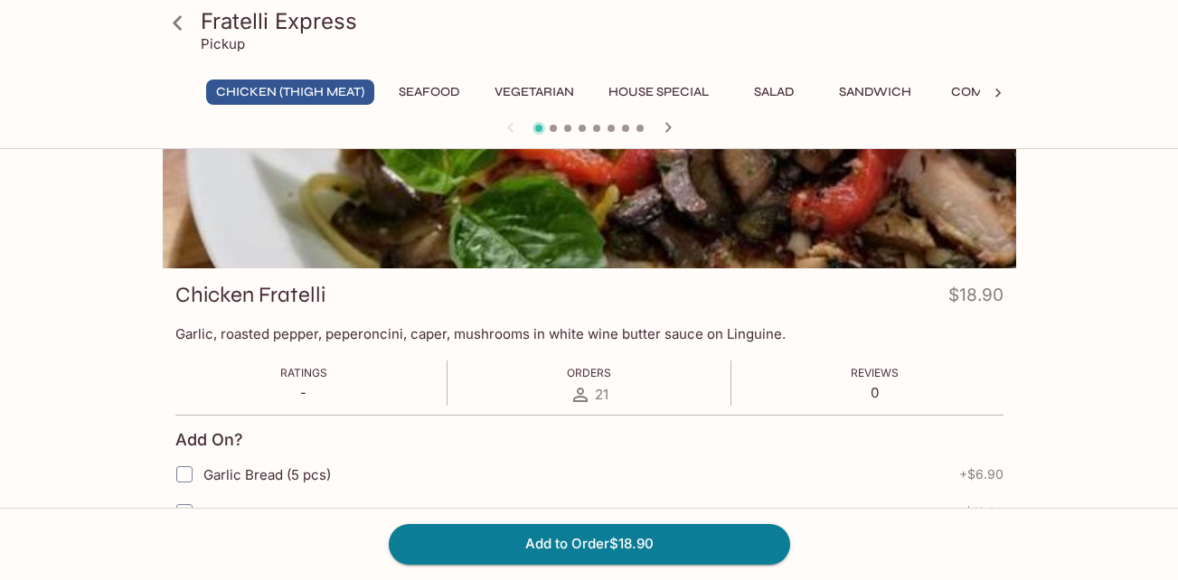
scroll to position [181, 0]
